Goal: Task Accomplishment & Management: Manage account settings

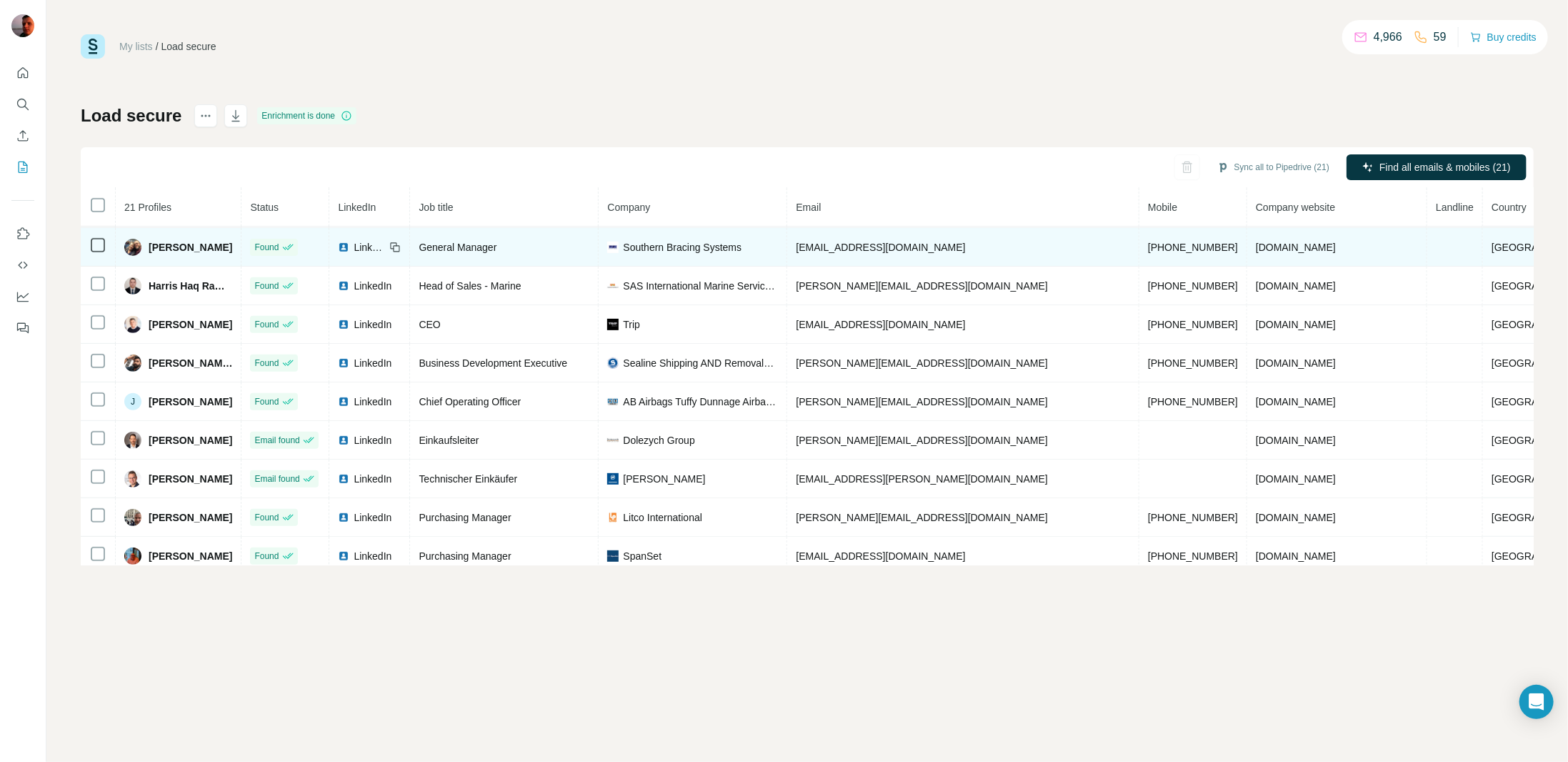
scroll to position [402, 0]
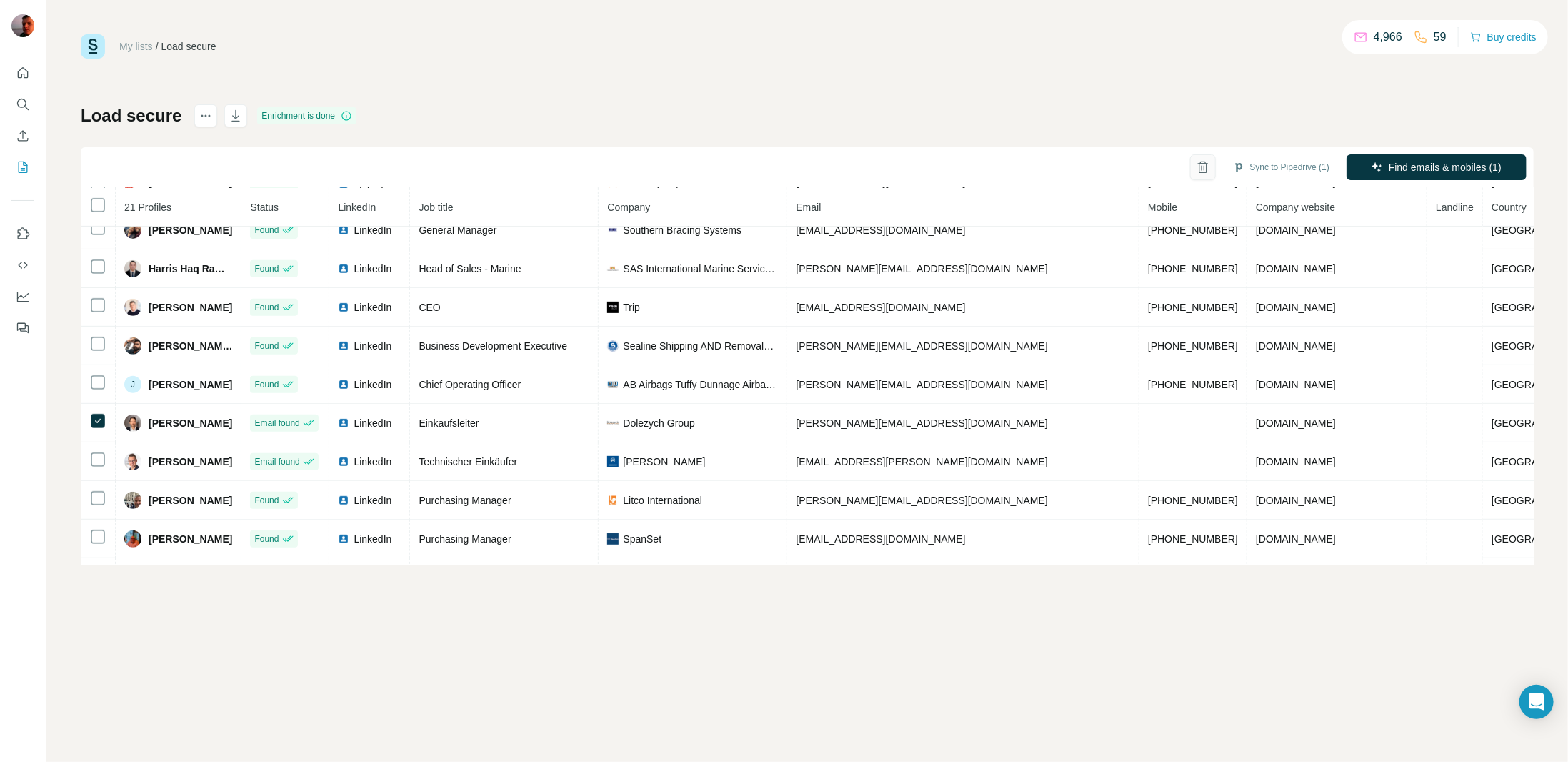
click at [1197, 164] on icon "button" at bounding box center [1203, 167] width 14 height 14
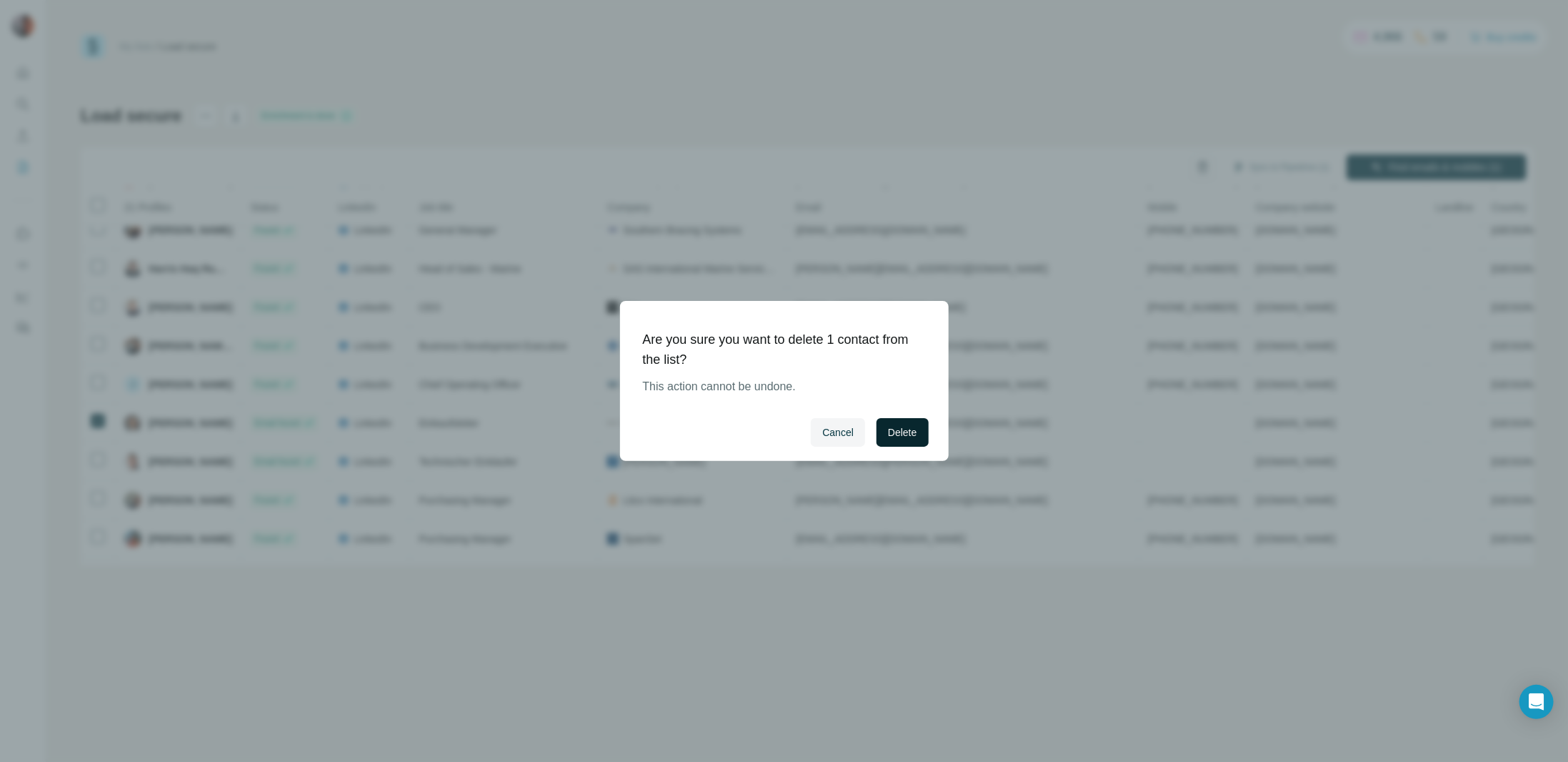
click at [900, 429] on span "Delete" at bounding box center [902, 432] width 29 height 14
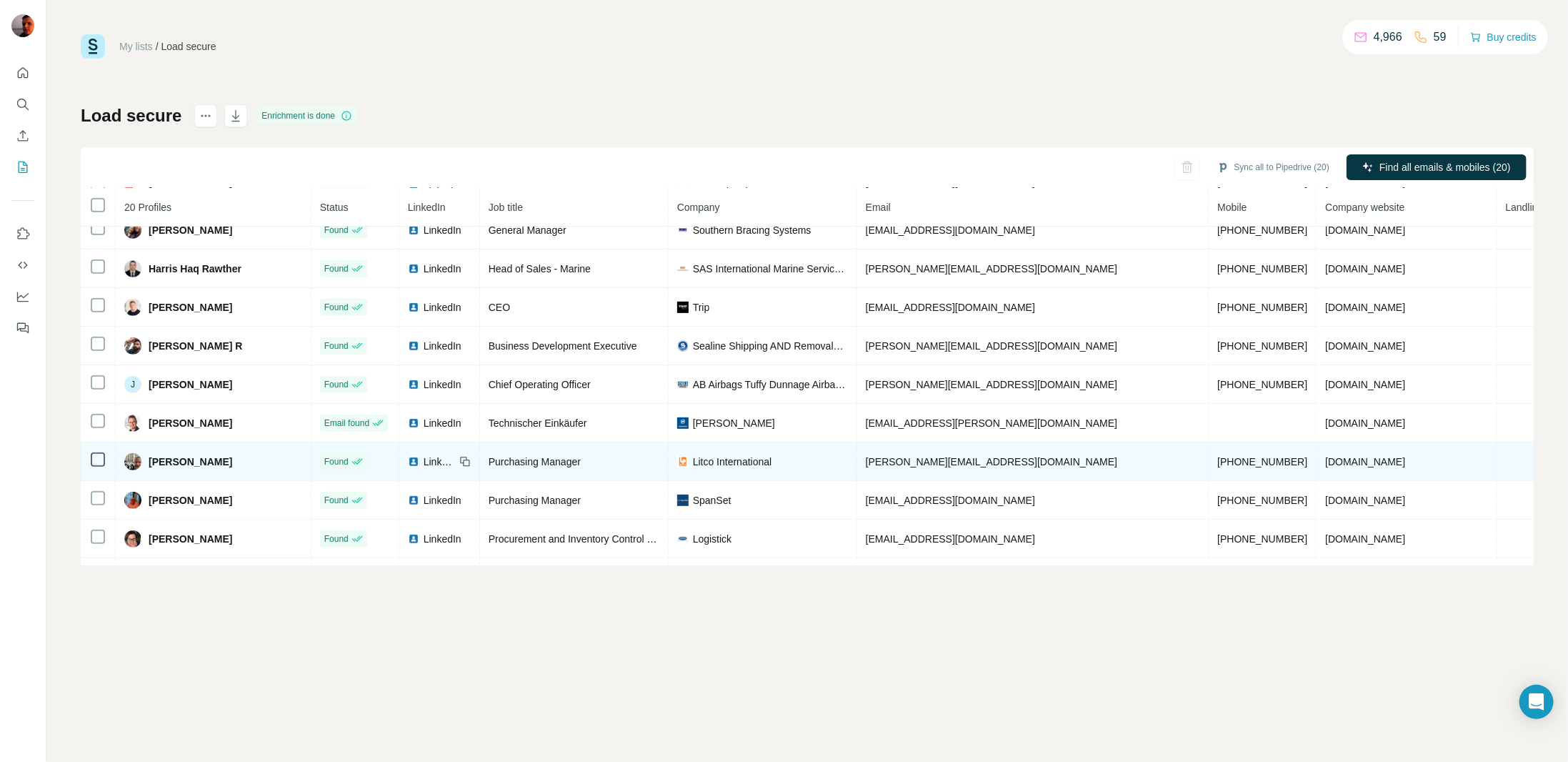
scroll to position [429, 0]
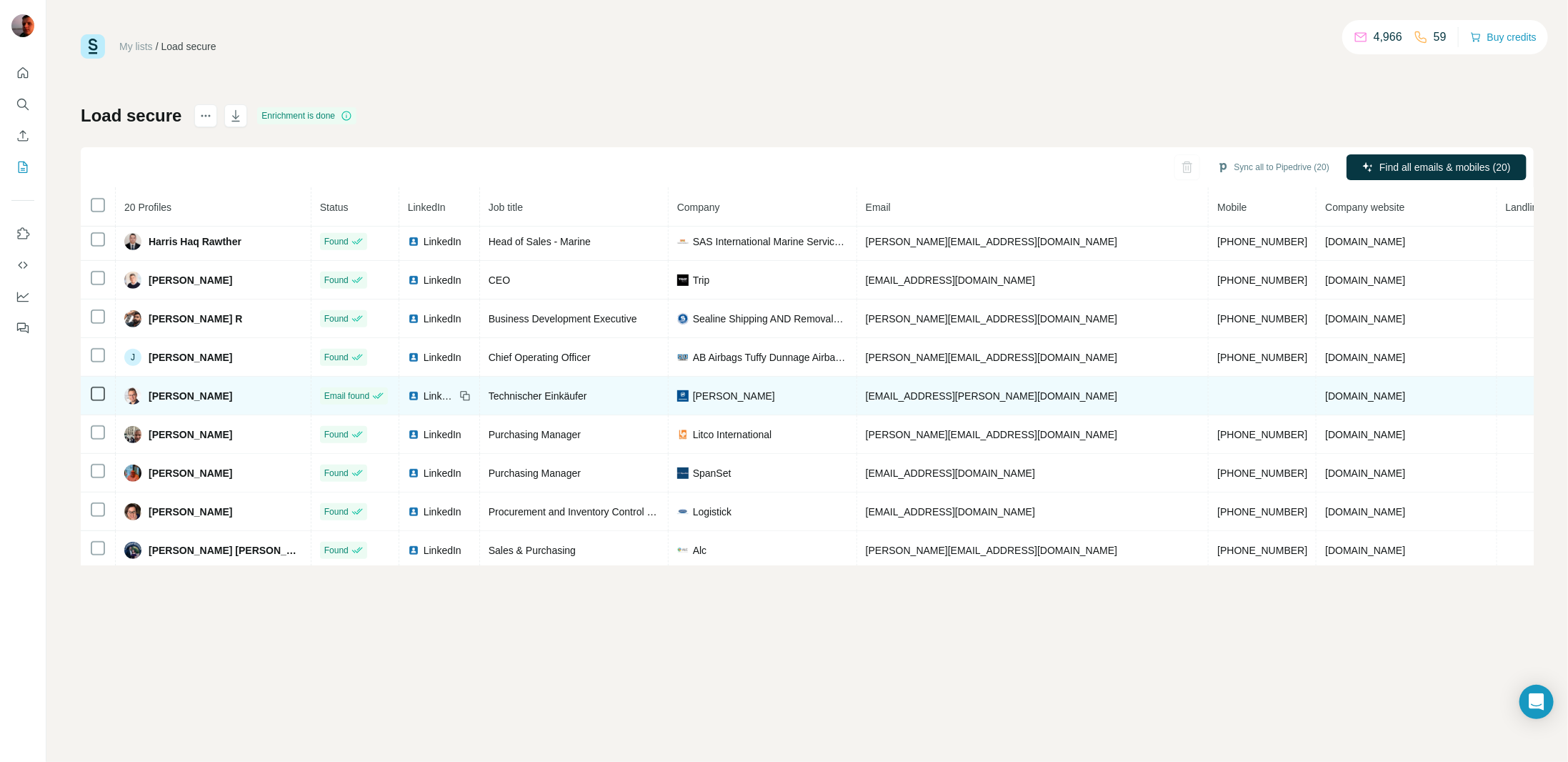
drag, startPoint x: 799, startPoint y: 391, endPoint x: 698, endPoint y: 390, distance: 101.0
click at [698, 390] on div "[PERSON_NAME]" at bounding box center [762, 396] width 171 height 14
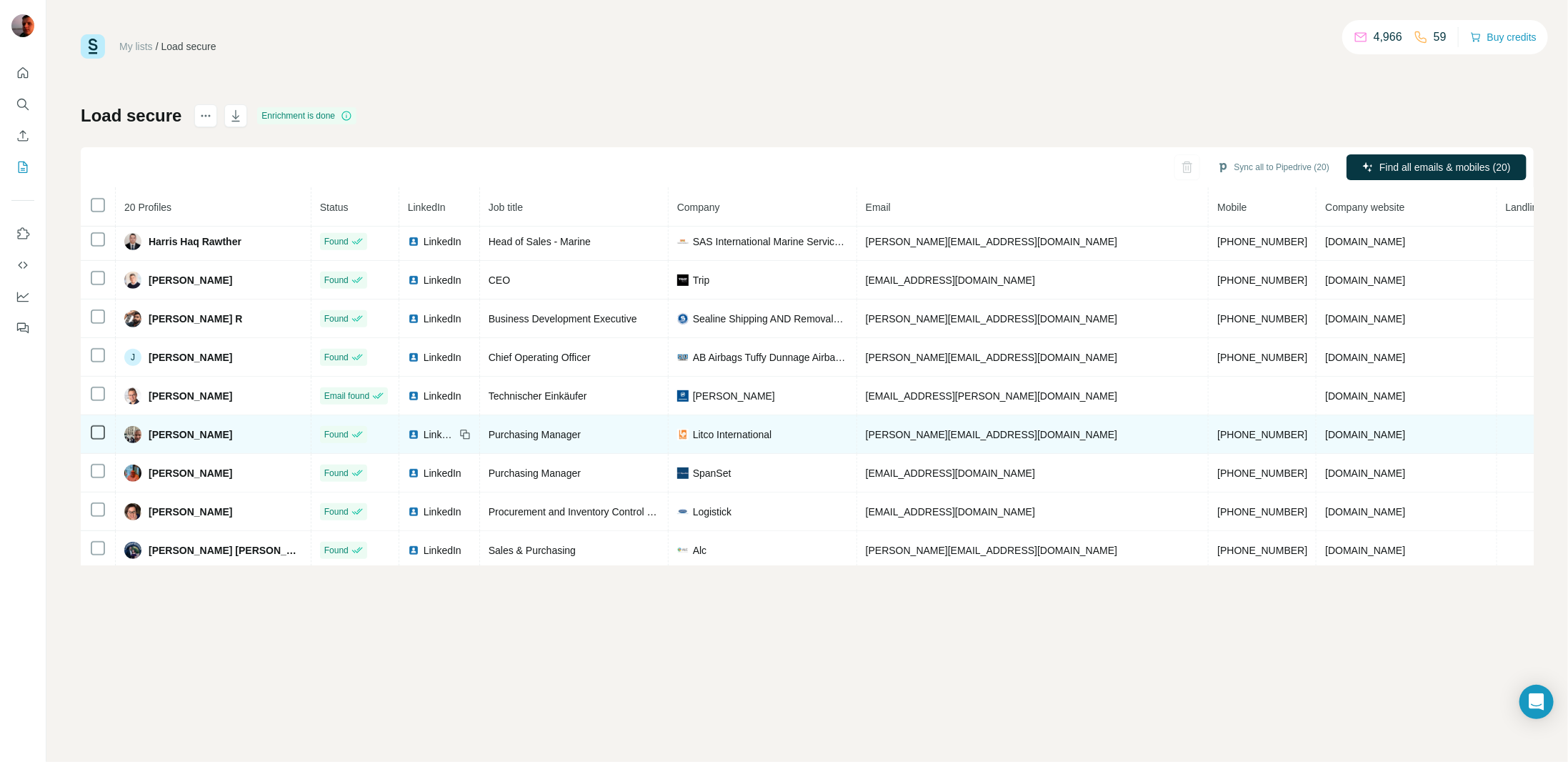
copy span "[PERSON_NAME]"
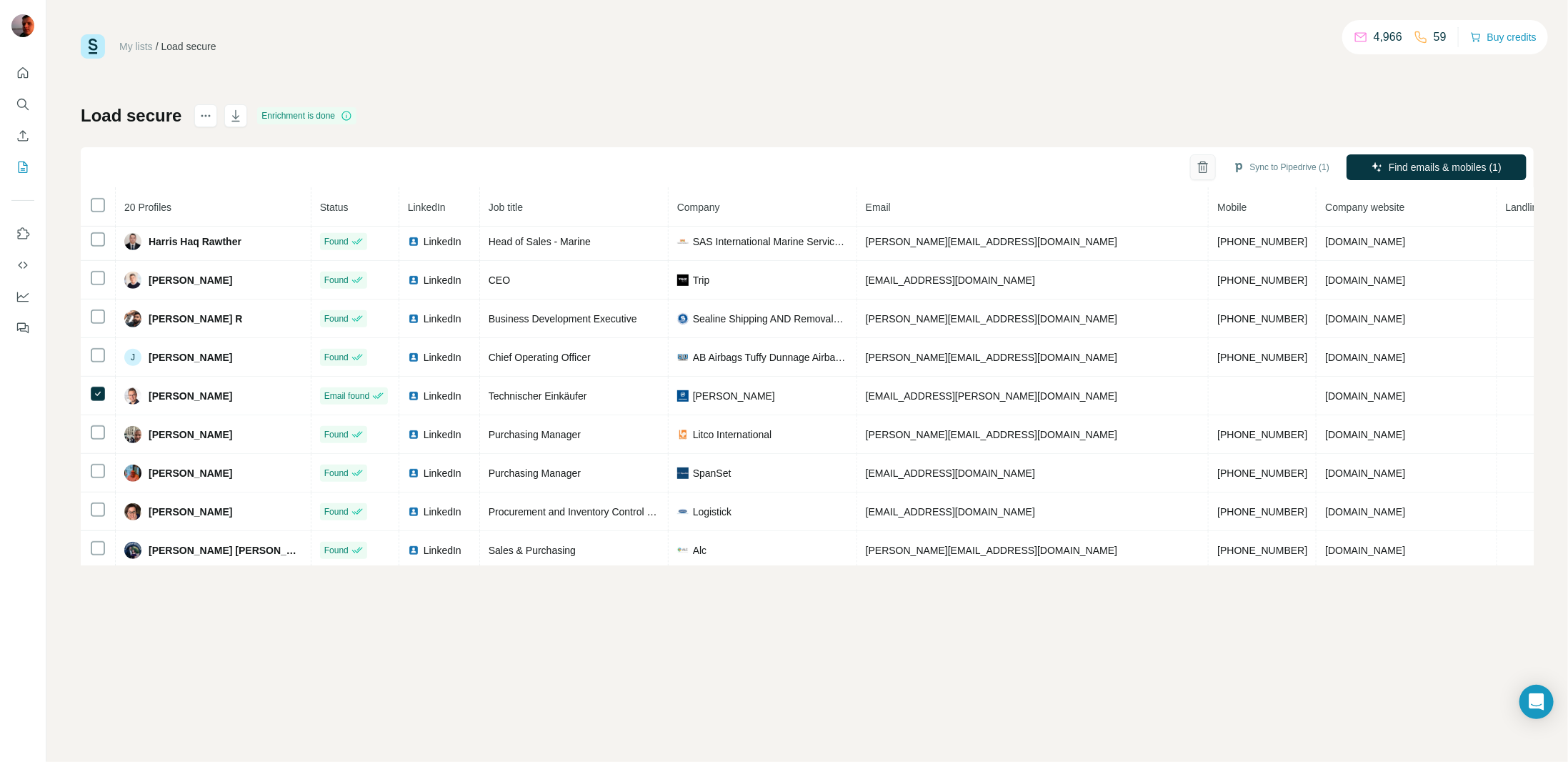
click at [1200, 166] on icon "button" at bounding box center [1202, 168] width 4 height 5
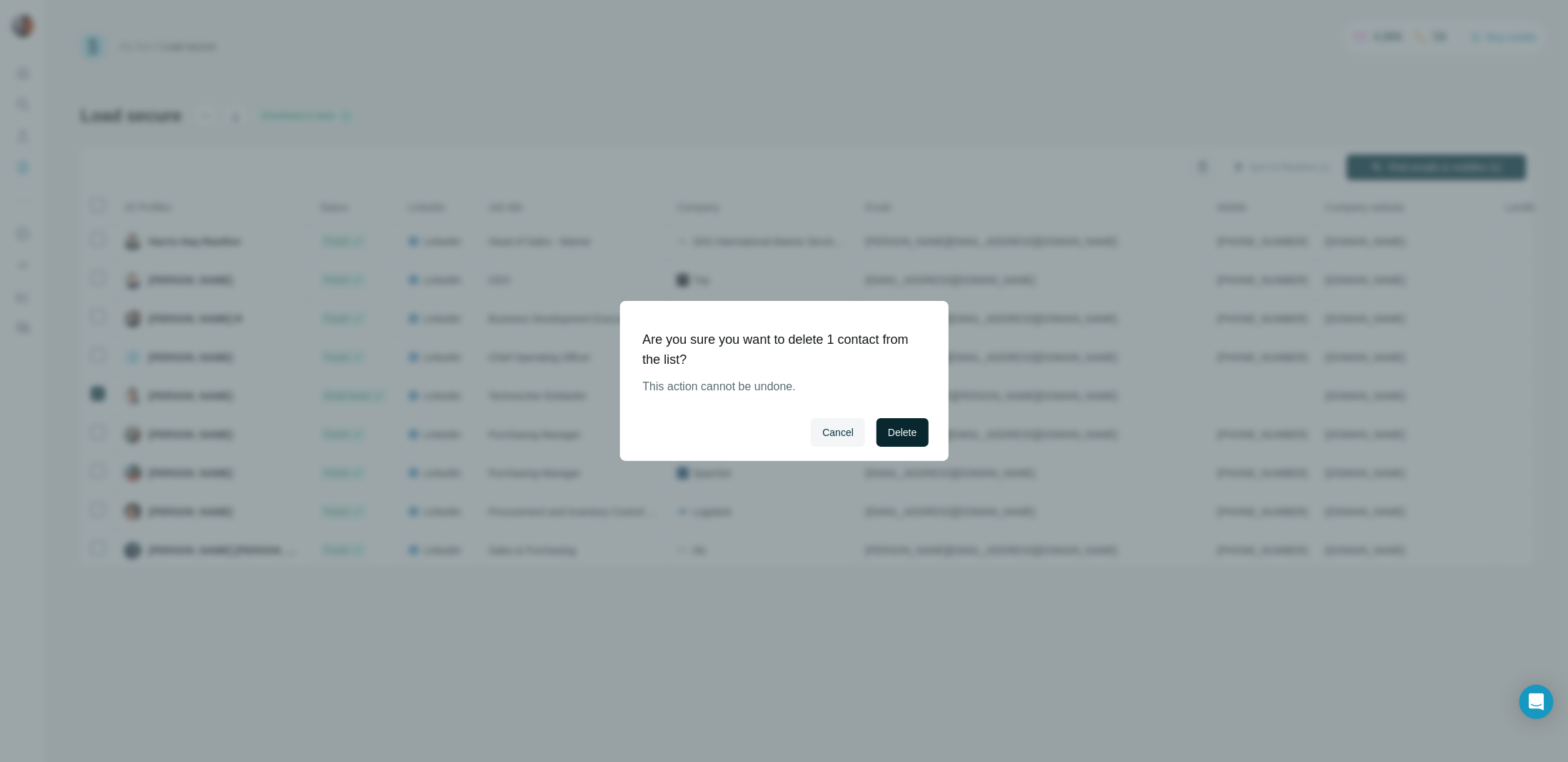
click at [910, 430] on span "Delete" at bounding box center [902, 432] width 29 height 14
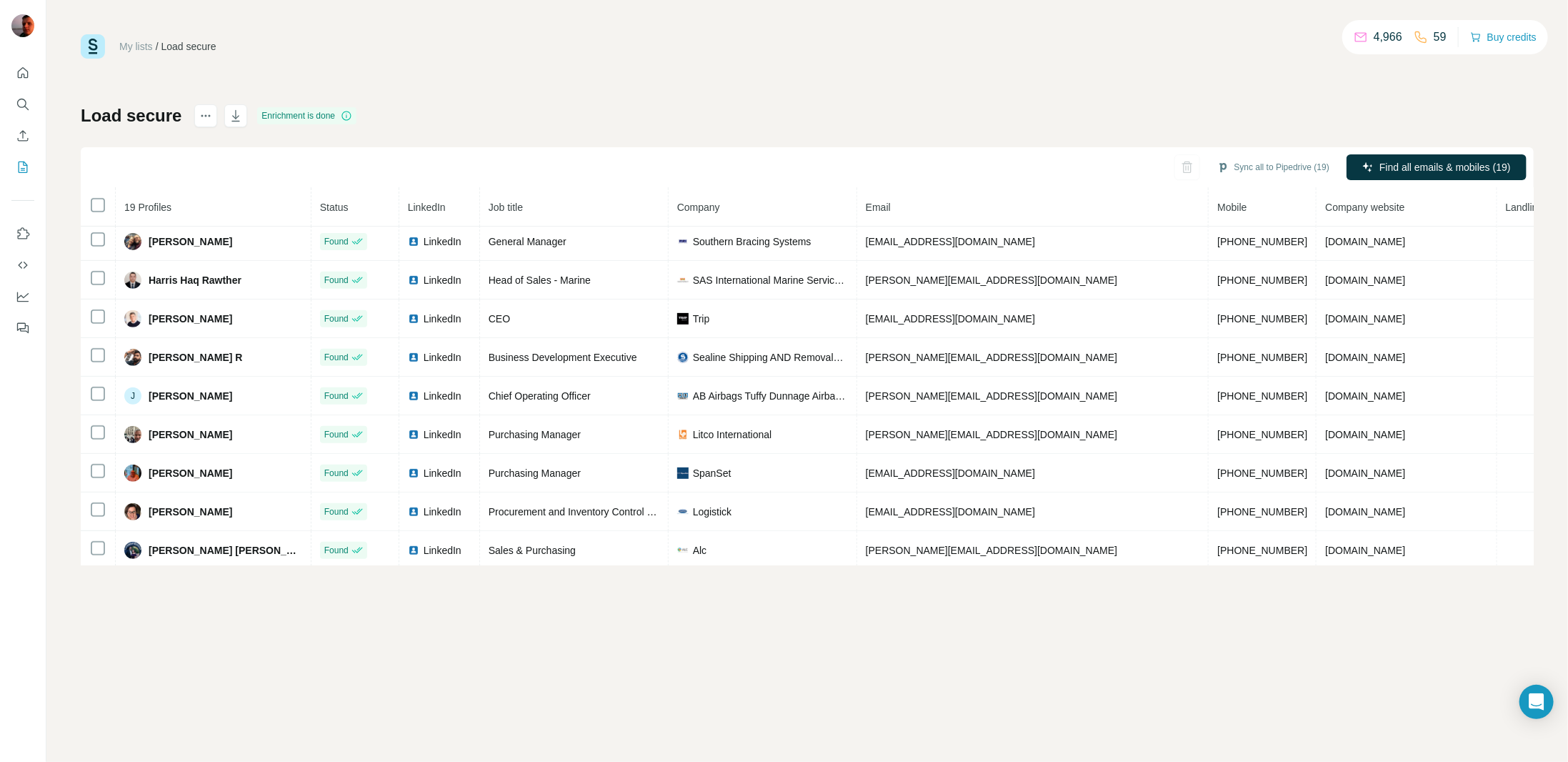
scroll to position [0, 0]
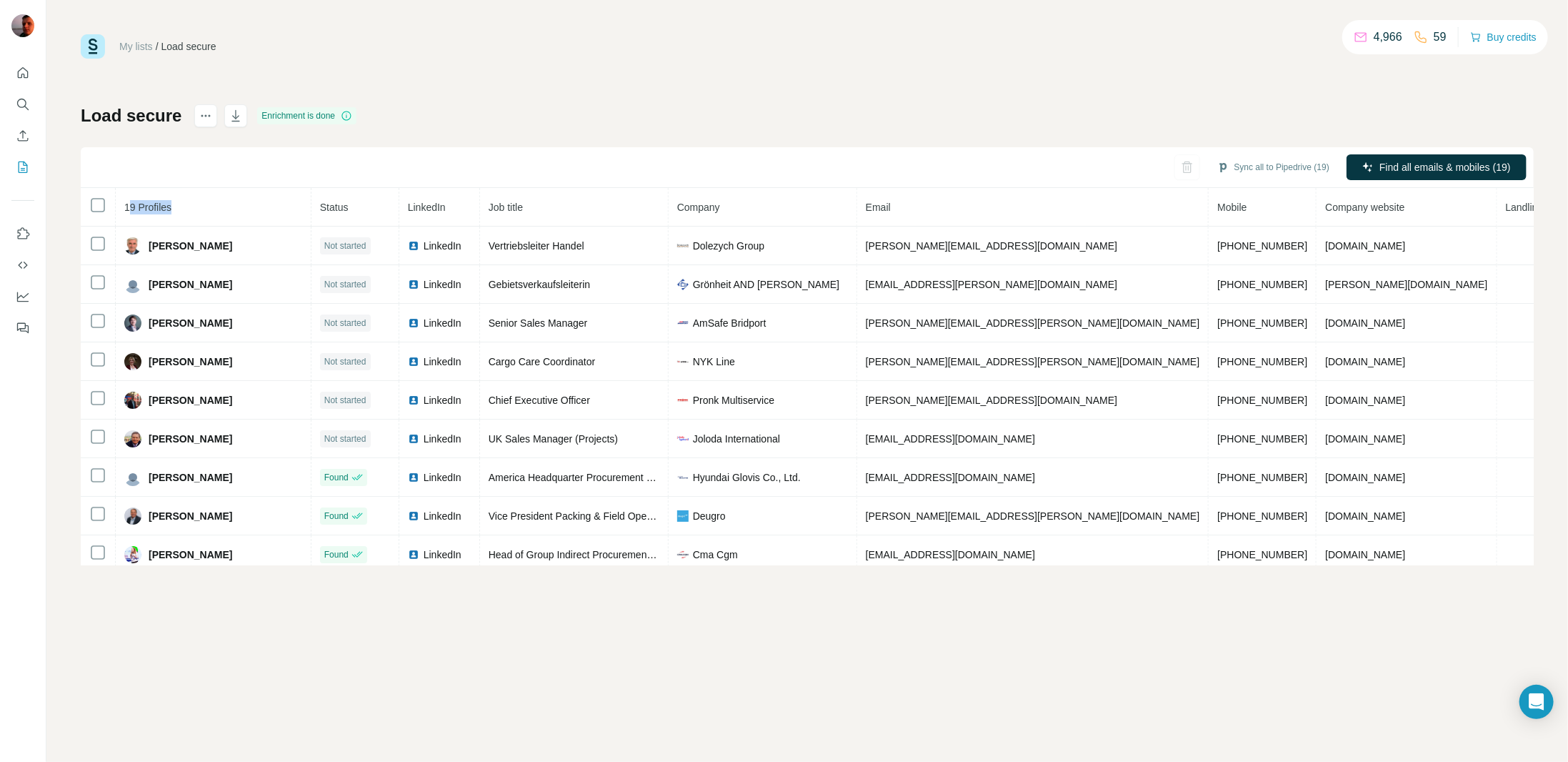
click at [230, 205] on th "19 Profiles" at bounding box center [213, 207] width 196 height 39
click at [575, 119] on div "Load secure Enrichment is done Sync all to Pipedrive (19) Find all emails & mob…" at bounding box center [807, 335] width 1452 height 461
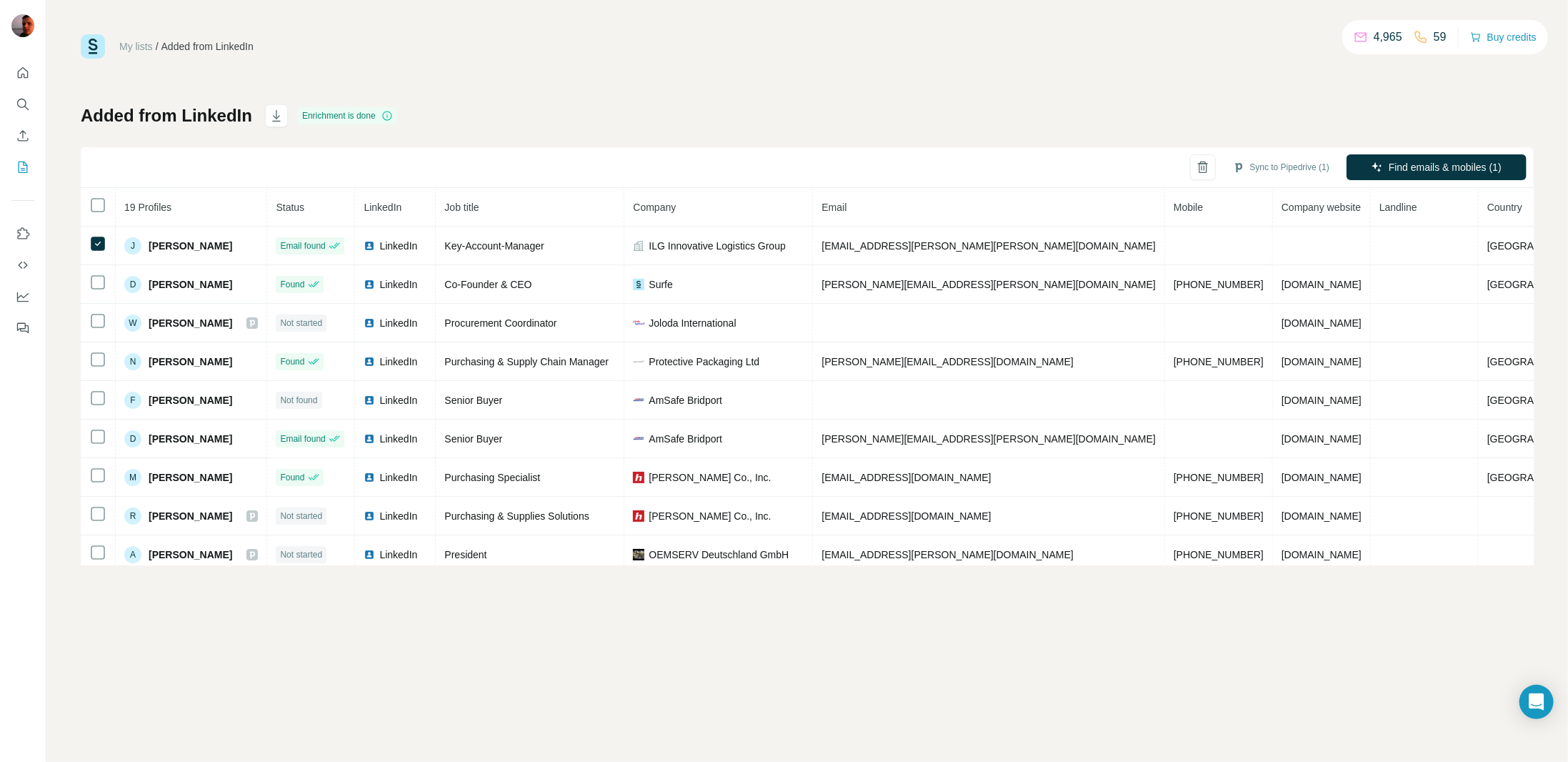
click at [873, 88] on div "My lists / Added from LinkedIn 4,965 59 Buy credits Added from LinkedIn Enrichm…" at bounding box center [807, 299] width 1452 height 531
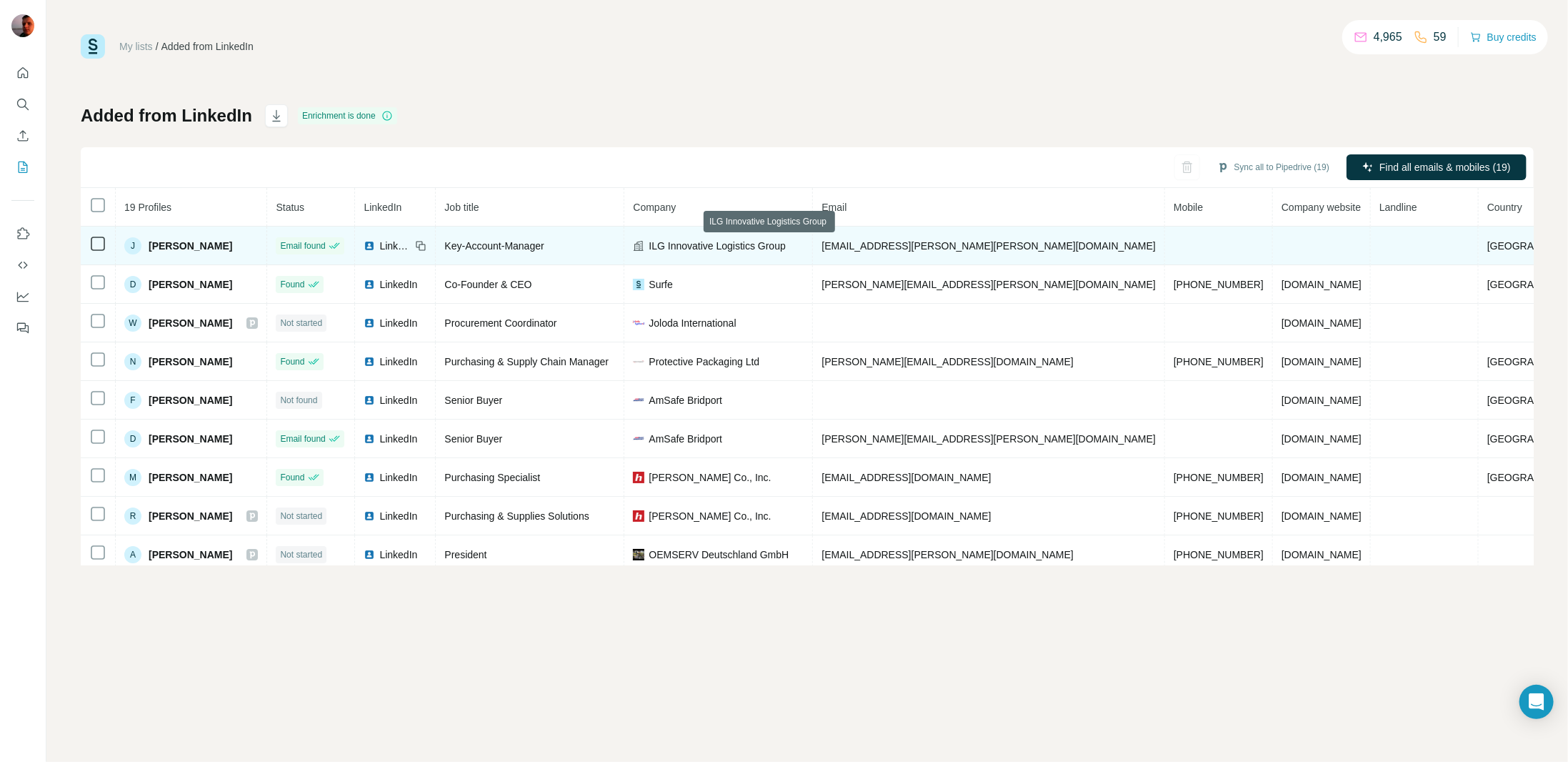
click at [700, 246] on div "ILG Innovative Logistics Group" at bounding box center [718, 245] width 171 height 14
drag, startPoint x: 729, startPoint y: 248, endPoint x: 839, endPoint y: 250, distance: 110.0
click at [785, 248] on span "ILG Innovative Logistics Group" at bounding box center [716, 245] width 137 height 14
click at [785, 251] on span "ILG Innovative Logistics Group" at bounding box center [716, 245] width 137 height 14
click at [978, 242] on span "jasmin.dobler@ilg-logistics.com" at bounding box center [988, 245] width 334 height 11
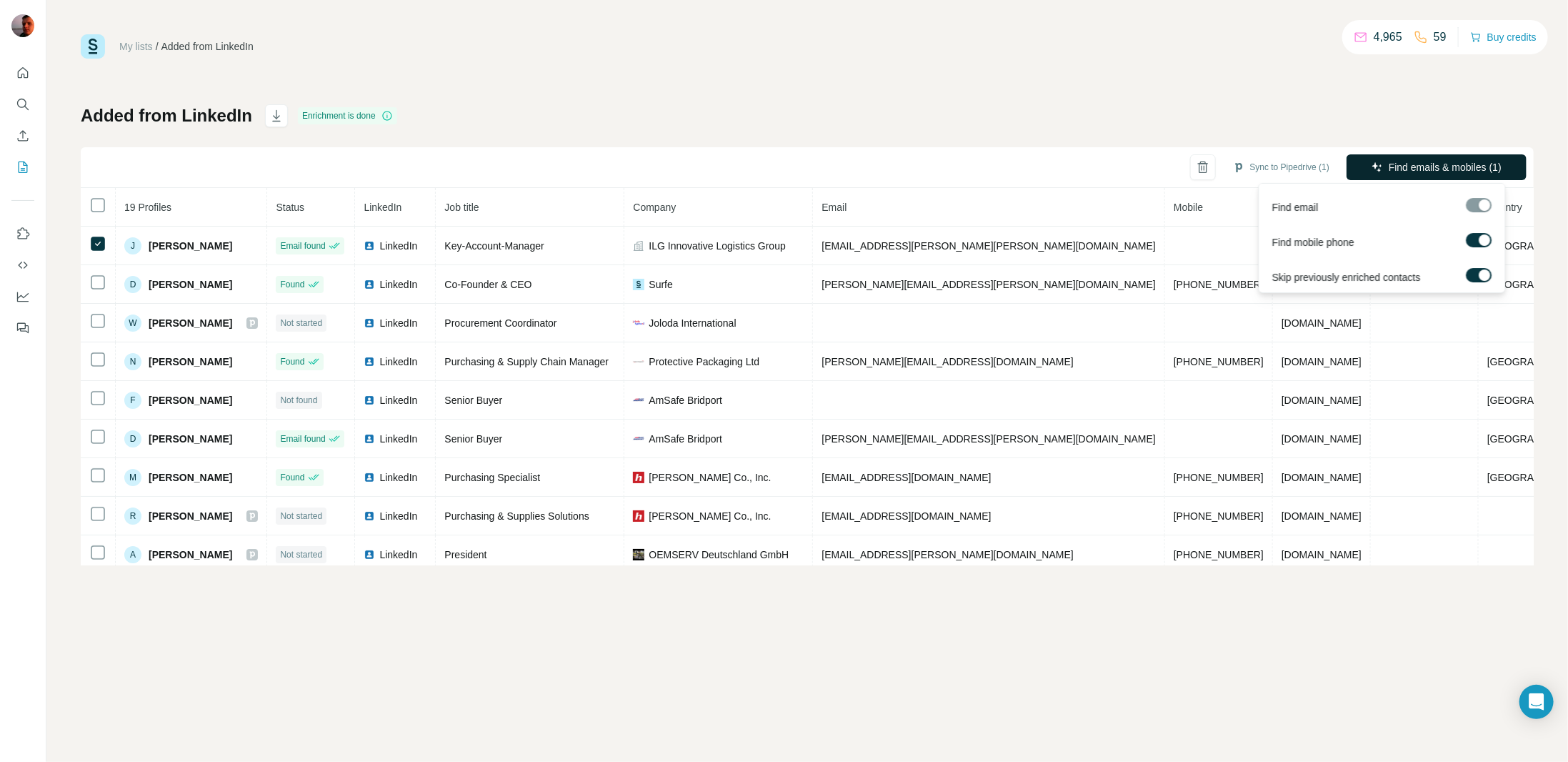
click at [1371, 159] on button "Find emails & mobiles (1)" at bounding box center [1436, 167] width 180 height 26
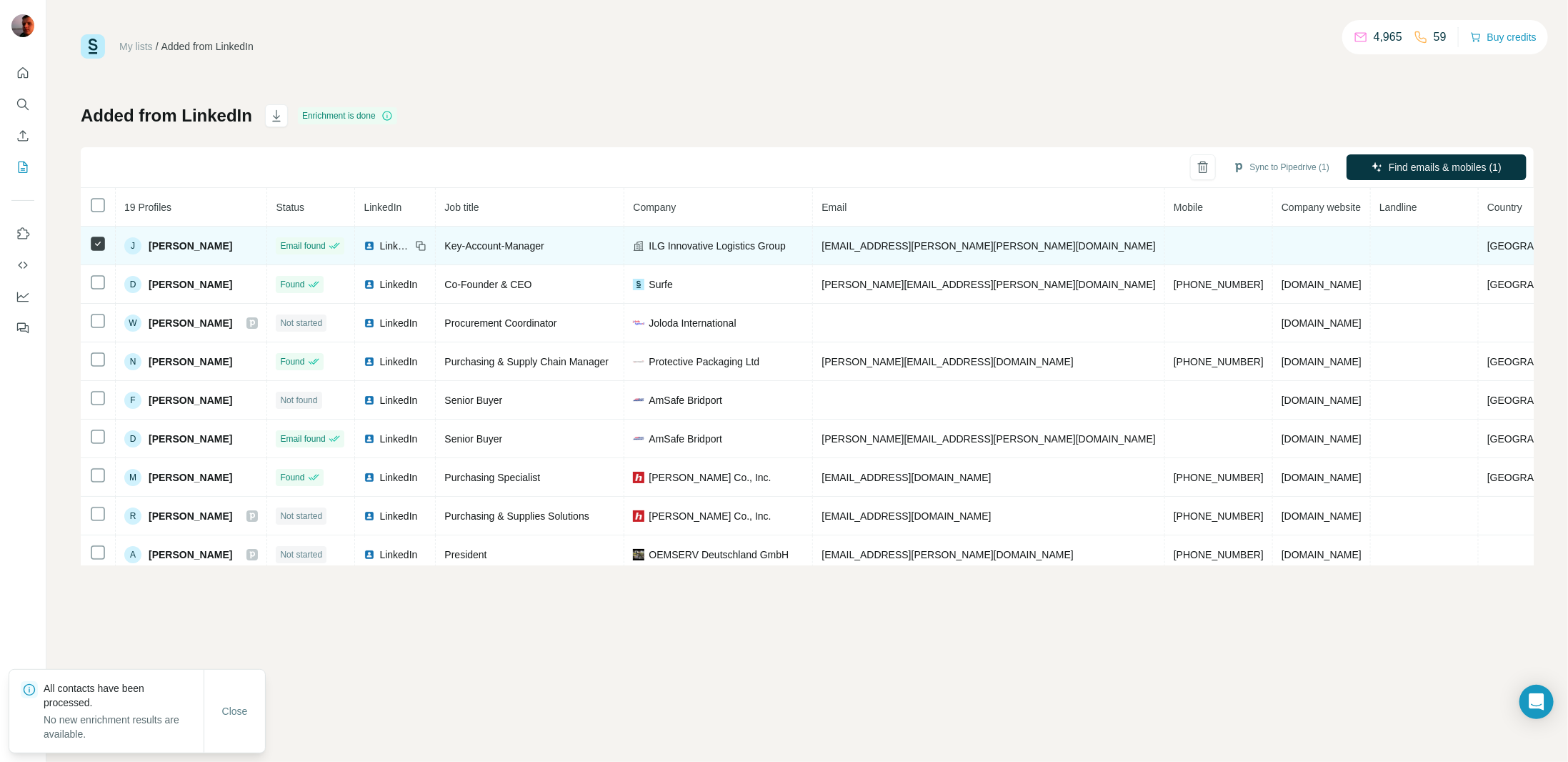
click at [813, 255] on td "ILG Innovative Logistics Group" at bounding box center [719, 245] width 189 height 39
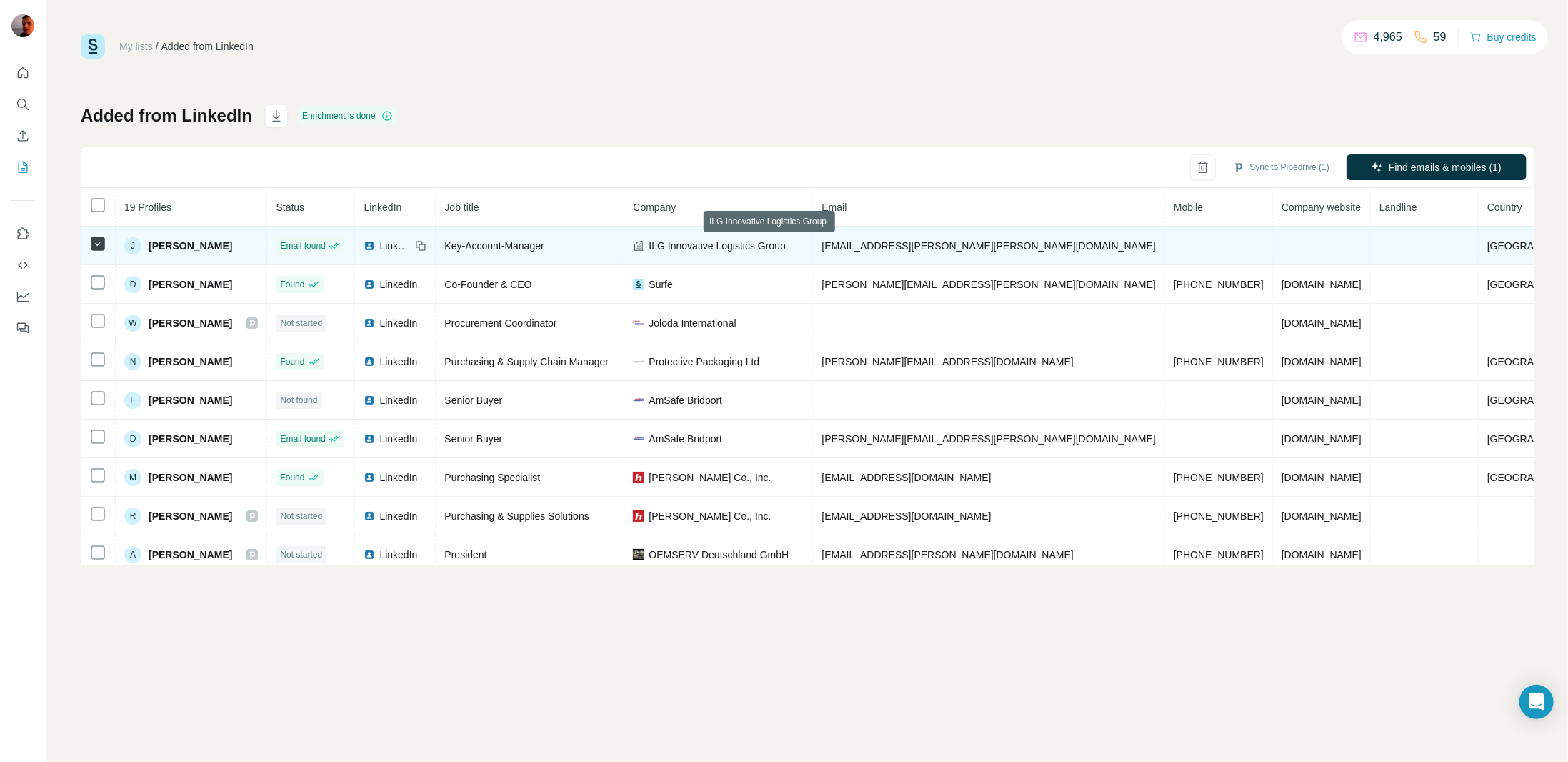
click at [644, 245] on icon at bounding box center [638, 245] width 11 height 11
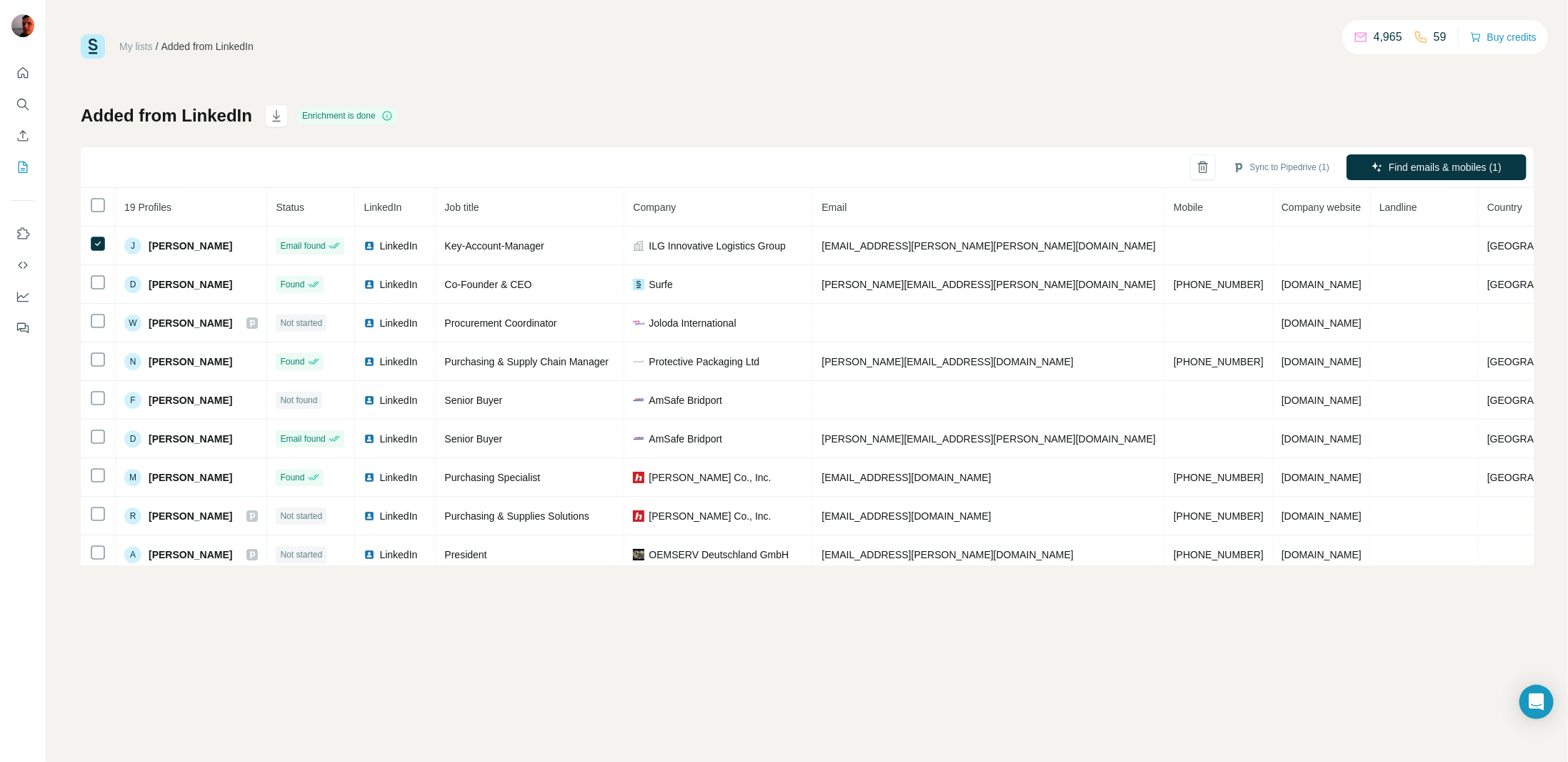
drag, startPoint x: 836, startPoint y: 61, endPoint x: 990, endPoint y: 71, distance: 154.3
click at [836, 61] on div "My lists / Added from LinkedIn 4,965 59 Buy credits Added from LinkedIn Enrichm…" at bounding box center [807, 299] width 1452 height 531
click at [1108, 162] on div "Sync to Pipedrive (1) Find emails & mobiles (1)" at bounding box center [807, 168] width 1452 height 41
click at [134, 45] on link "My lists" at bounding box center [136, 46] width 33 height 11
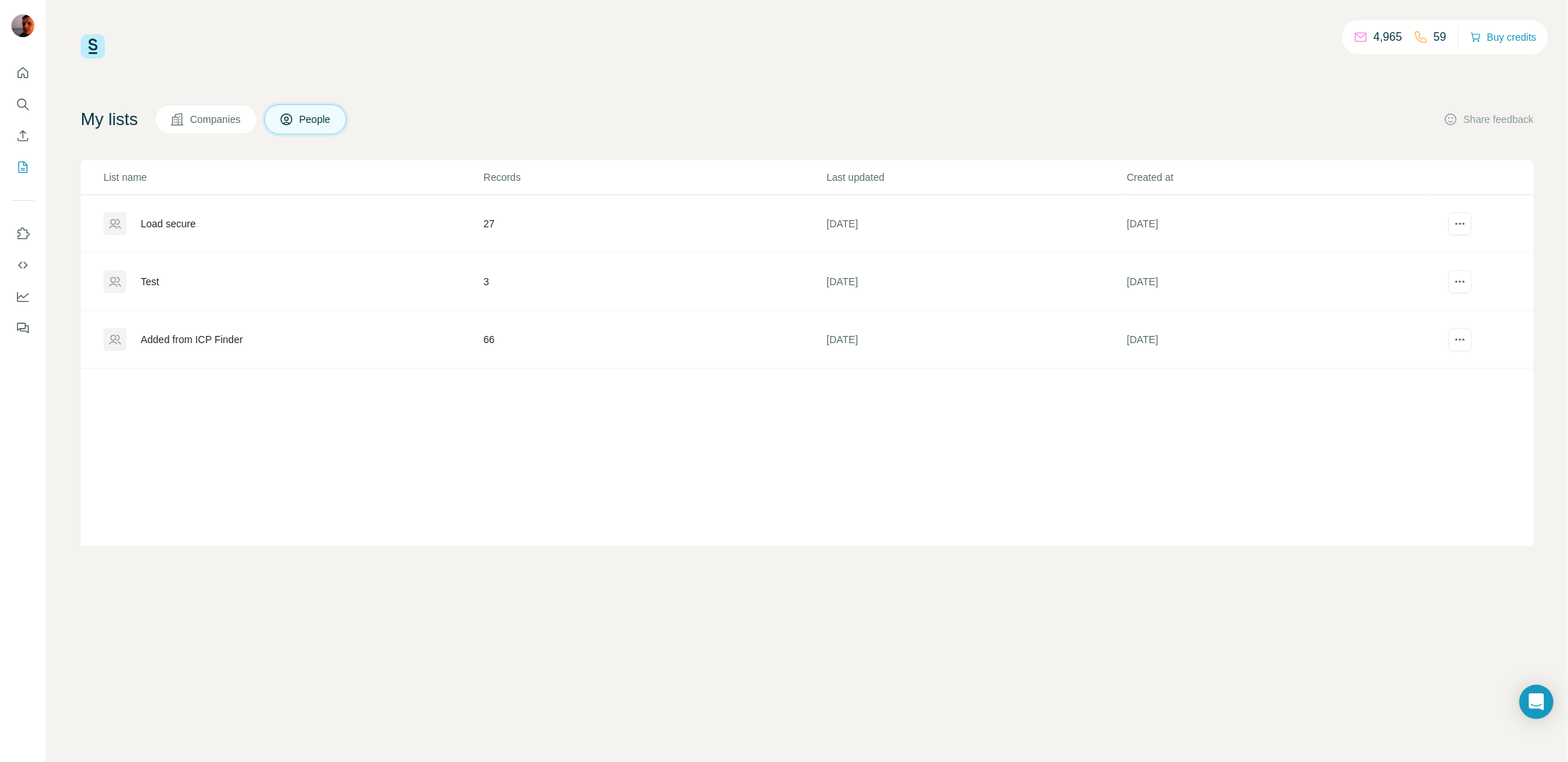
click at [176, 339] on div "Added from ICP Finder" at bounding box center [191, 339] width 102 height 14
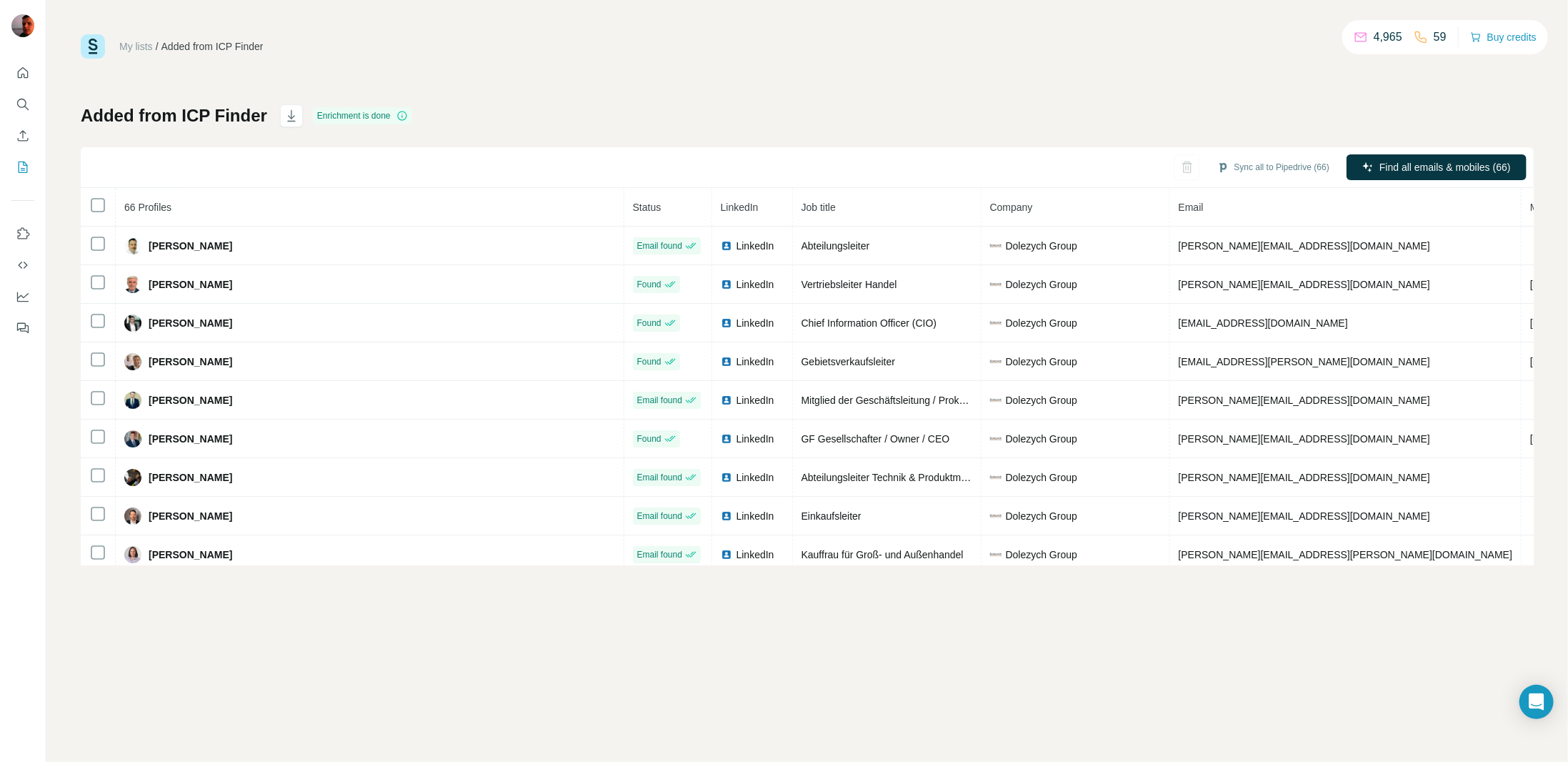
drag, startPoint x: 137, startPoint y: 44, endPoint x: 139, endPoint y: 57, distance: 13.2
click at [137, 44] on link "My lists" at bounding box center [136, 46] width 33 height 11
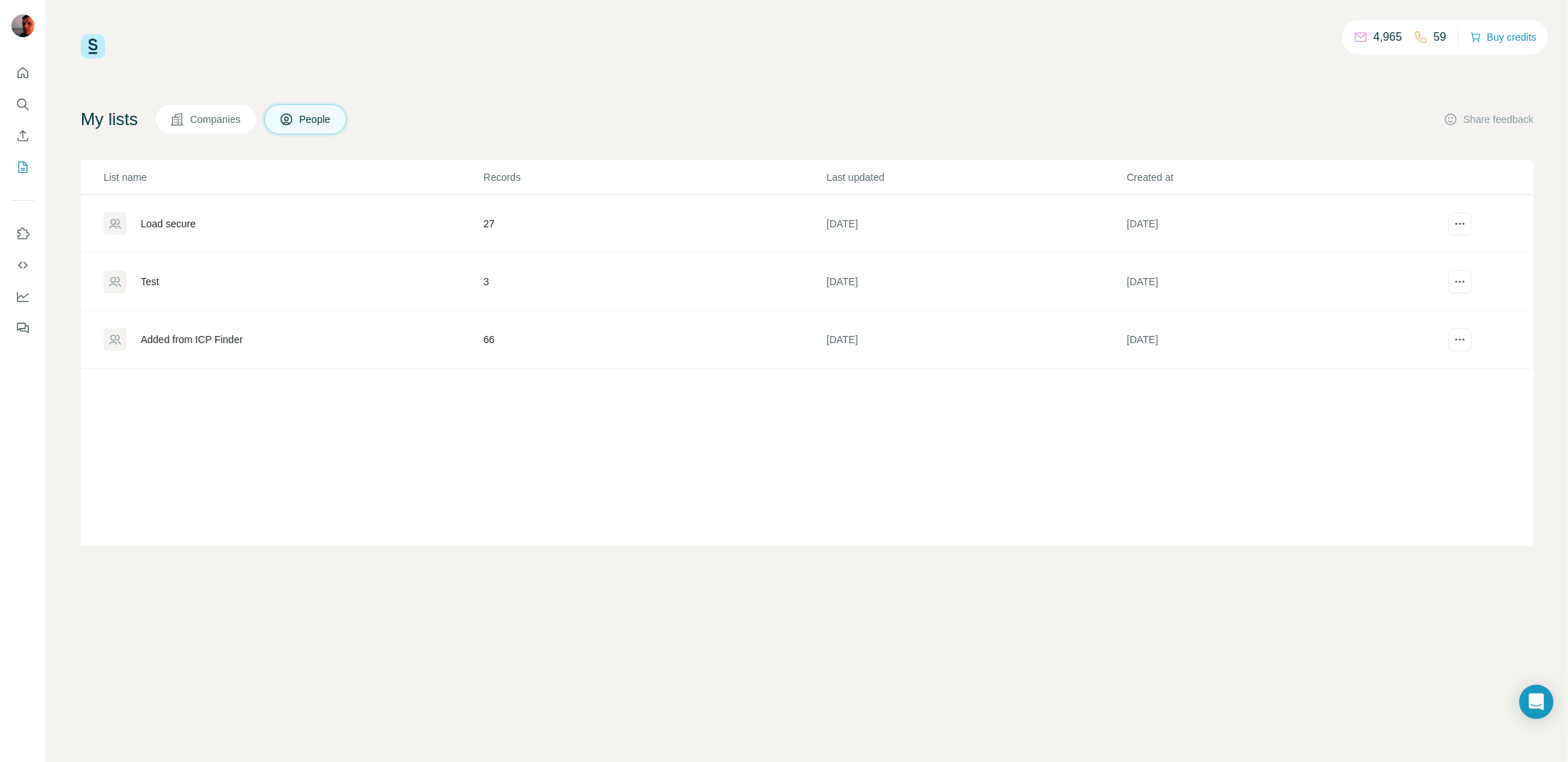
click at [235, 125] on span "Companies" at bounding box center [216, 119] width 52 height 14
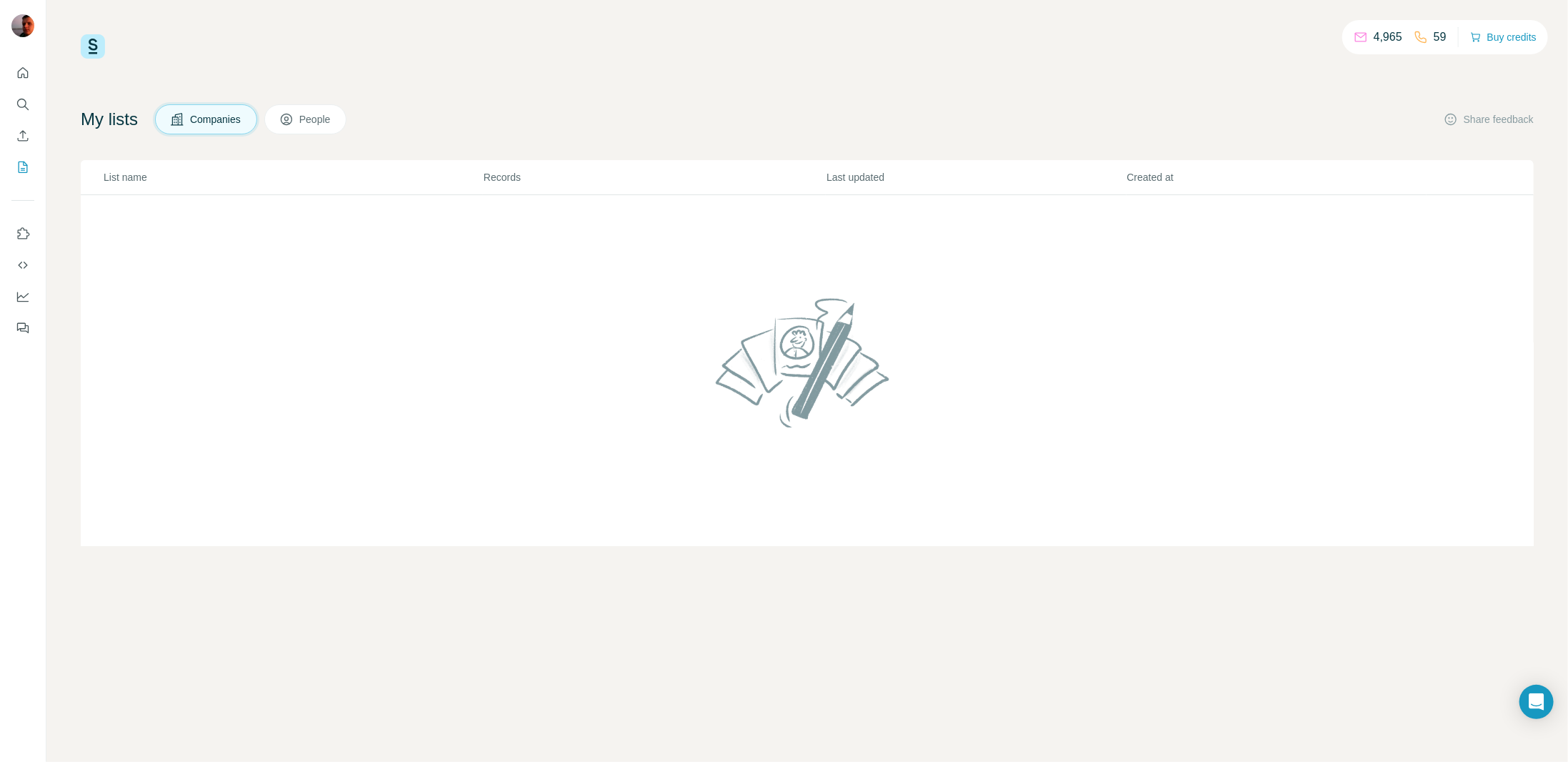
click at [317, 119] on span "People" at bounding box center [316, 119] width 33 height 14
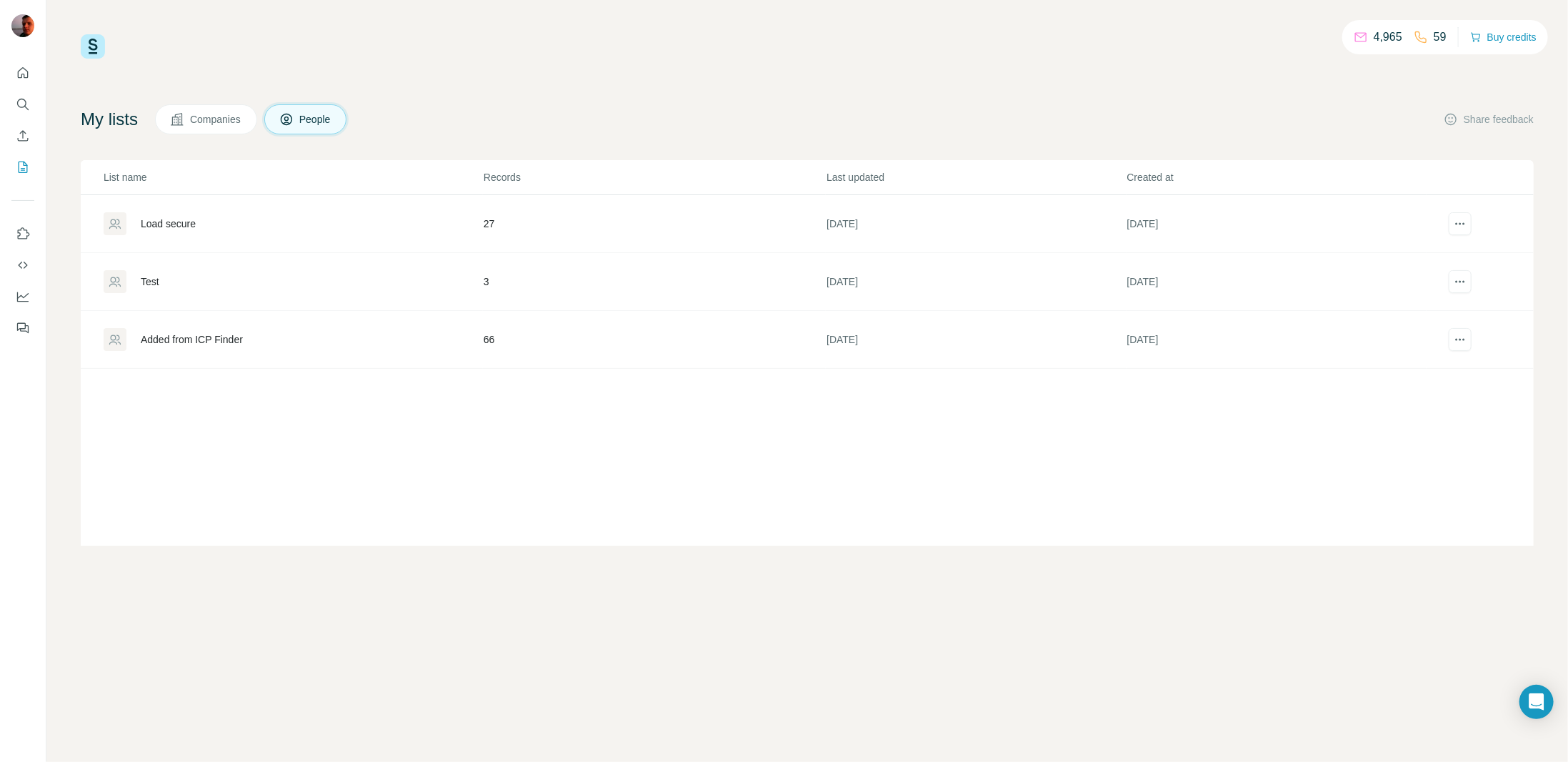
click at [176, 222] on div "Load secure" at bounding box center [168, 224] width 55 height 14
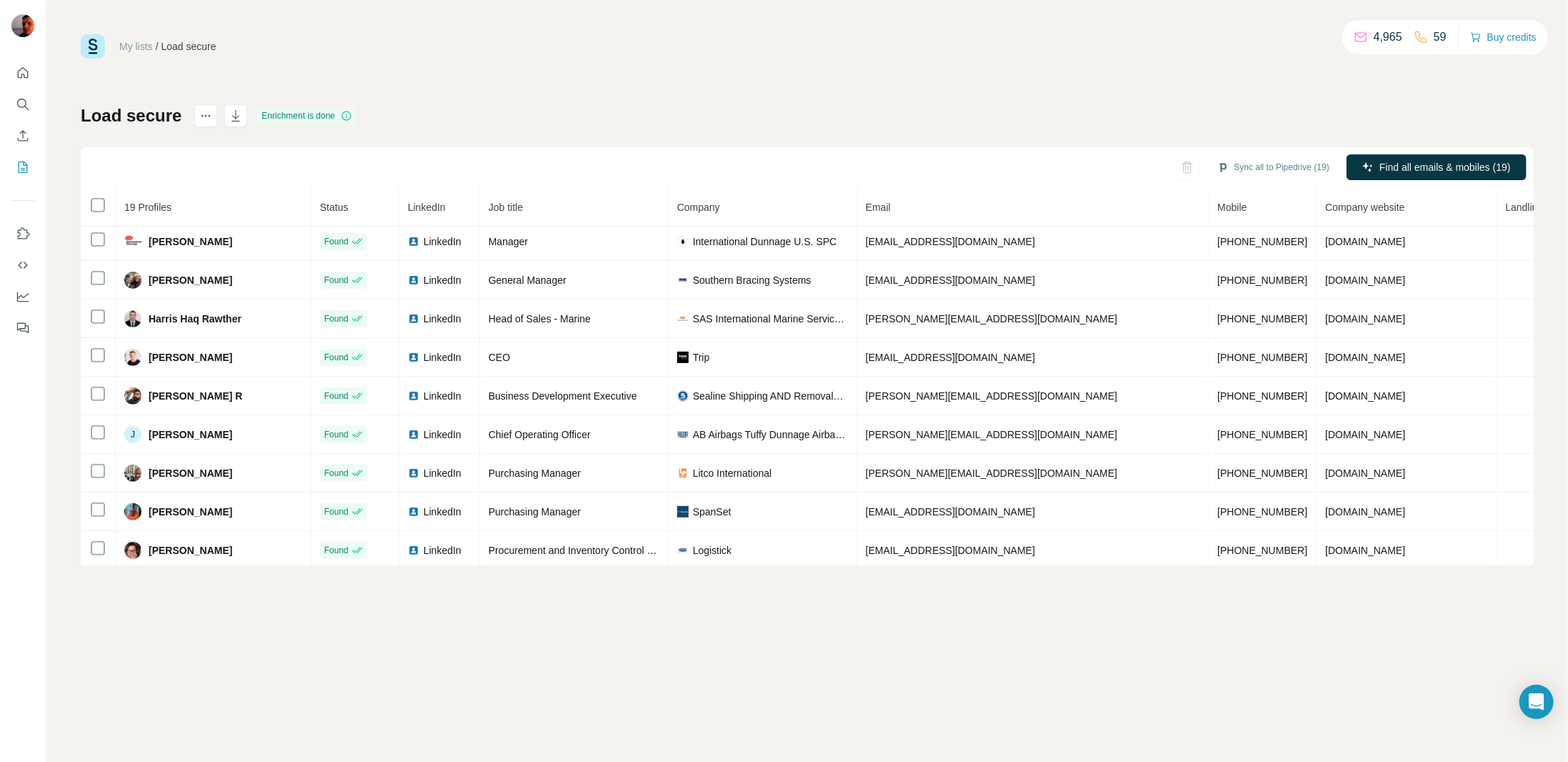
scroll to position [390, 0]
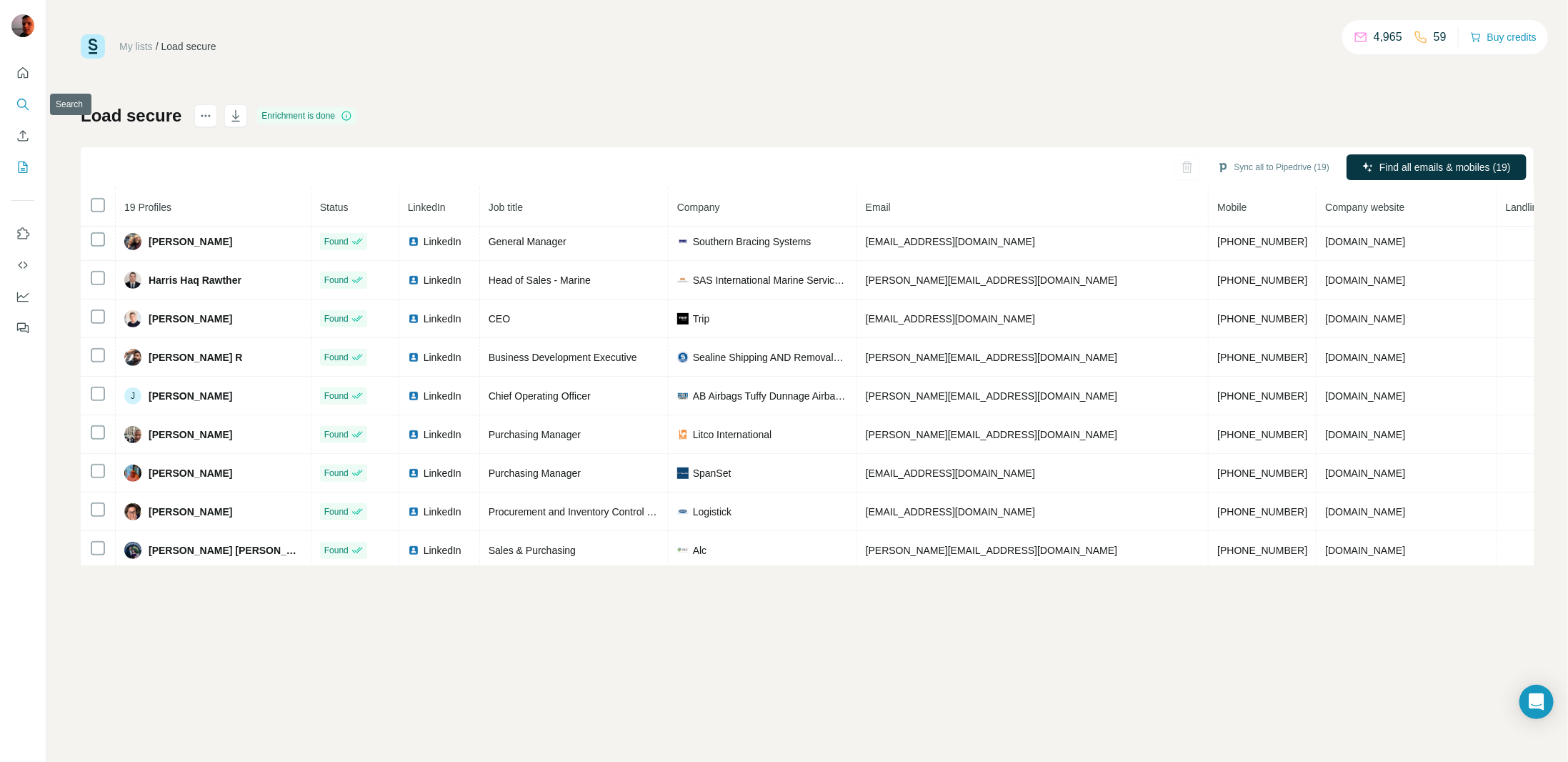
click at [20, 100] on icon "Search" at bounding box center [23, 104] width 14 height 14
